Goal: Transaction & Acquisition: Purchase product/service

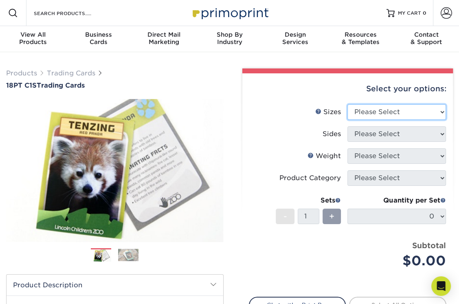
click at [441, 112] on select "Please Select 2.5" x 3.5"" at bounding box center [397, 111] width 99 height 15
select select "2.50x3.50"
click at [348, 104] on select "Please Select 2.5" x 3.5"" at bounding box center [397, 111] width 99 height 15
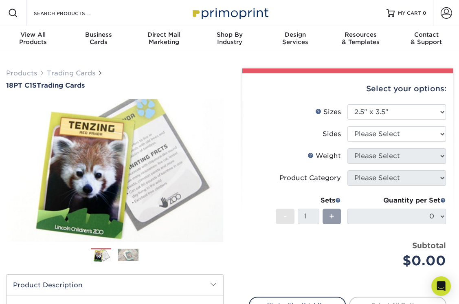
click at [395, 142] on li "Sides Please Select Print Both Sides Print Front Only" at bounding box center [347, 137] width 197 height 22
click at [395, 141] on li "Sides Please Select Print Both Sides Print Front Only" at bounding box center [347, 137] width 197 height 22
click at [395, 139] on select "Please Select Print Both Sides Print Front Only" at bounding box center [397, 133] width 99 height 15
select select "13abbda7-1d64-4f25-8bb2-c179b224825d"
click at [348, 126] on select "Please Select Print Both Sides Print Front Only" at bounding box center [397, 133] width 99 height 15
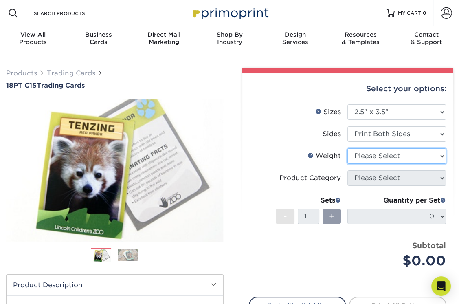
click at [383, 159] on select "Please Select 18PT C1S" at bounding box center [397, 155] width 99 height 15
select select "18PTC1S"
click at [348, 148] on select "Please Select 18PT C1S" at bounding box center [397, 155] width 99 height 15
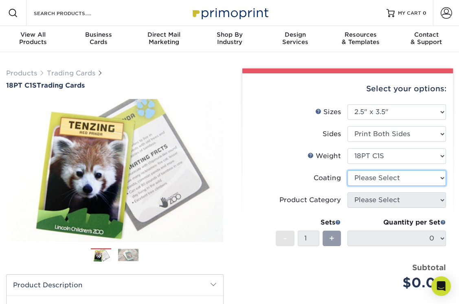
click at [379, 180] on select at bounding box center [397, 177] width 99 height 15
select select "1e8116af-acfc-44b1-83dc-8181aa338834"
click at [348, 170] on select at bounding box center [397, 177] width 99 height 15
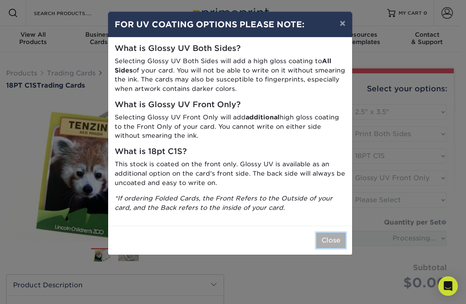
click at [340, 243] on button "Close" at bounding box center [330, 240] width 29 height 15
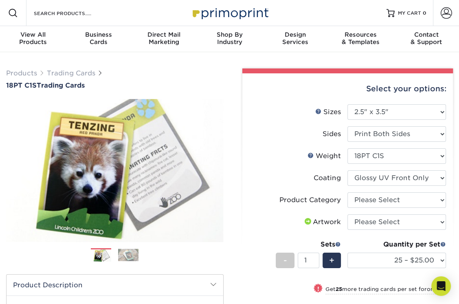
click at [373, 200] on form "Sizes Help Sizes Please Select 2.5" x 3.5" Sides Please Select 18PT C1S" at bounding box center [348, 227] width 198 height 247
click at [373, 200] on select "Please Select Trading Cards" at bounding box center [397, 199] width 99 height 15
select select "c2f9bce9-36c2-409d-b101-c29d9d031e18"
click at [348, 192] on select "Please Select Trading Cards" at bounding box center [397, 199] width 99 height 15
click at [373, 225] on select "Please Select I will upload files I need a design - $100" at bounding box center [397, 221] width 99 height 15
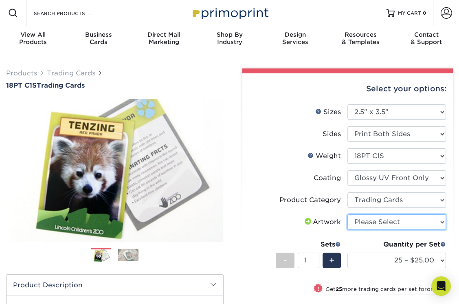
select select "upload"
click at [348, 214] on select "Please Select I will upload files I need a design - $100" at bounding box center [397, 221] width 99 height 15
click at [262, 183] on label "Coating" at bounding box center [298, 177] width 99 height 15
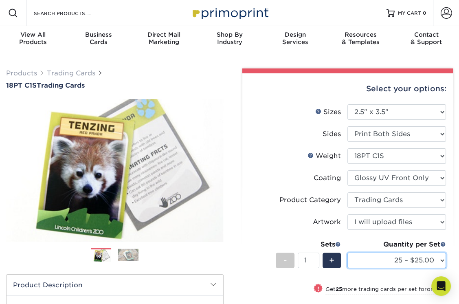
click at [440, 260] on select "25 – $25.00 50 – $29.00 75 – $37.00 100 – $41.00 250 – $48.00 500 – $58.00 1000…" at bounding box center [397, 260] width 99 height 15
select select "100 – $41.00"
click at [348, 253] on select "25 – $25.00 50 – $29.00 75 – $37.00 100 – $41.00 250 – $48.00 500 – $58.00 1000…" at bounding box center [397, 260] width 99 height 15
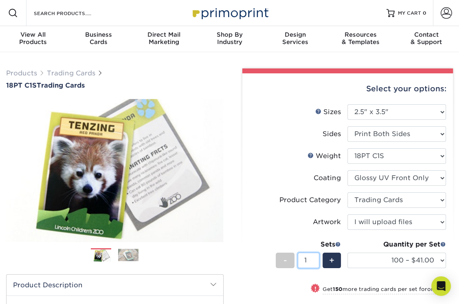
click at [311, 258] on input "1" at bounding box center [309, 260] width 22 height 15
click at [330, 258] on span "+" at bounding box center [331, 260] width 5 height 12
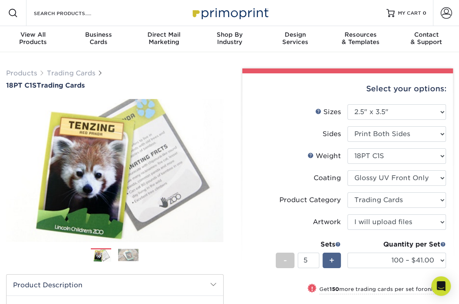
click at [330, 258] on span "+" at bounding box center [331, 260] width 5 height 12
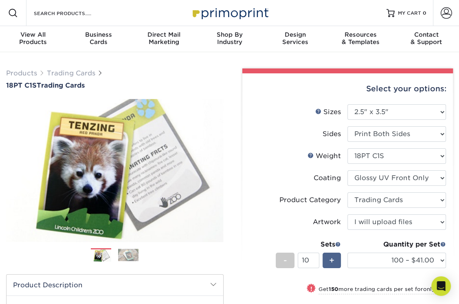
click at [330, 258] on span "+" at bounding box center [331, 260] width 5 height 12
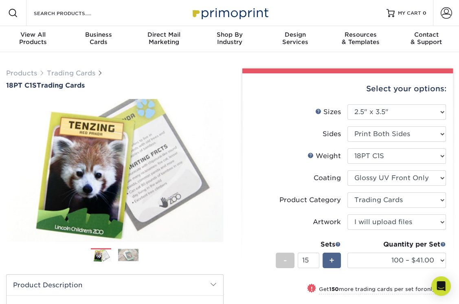
click at [330, 258] on span "+" at bounding box center [331, 260] width 5 height 12
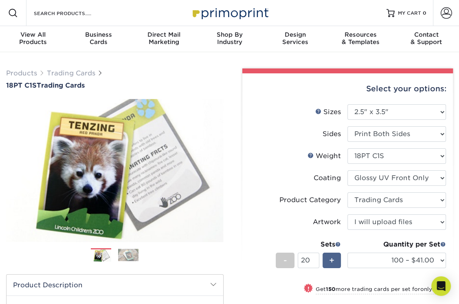
click at [330, 258] on span "+" at bounding box center [331, 260] width 5 height 12
click at [285, 262] on span "-" at bounding box center [285, 260] width 4 height 12
type input "20"
click at [275, 219] on label "Artwork" at bounding box center [298, 221] width 99 height 15
click at [226, 14] on img at bounding box center [230, 13] width 82 height 18
